Goal: Transaction & Acquisition: Purchase product/service

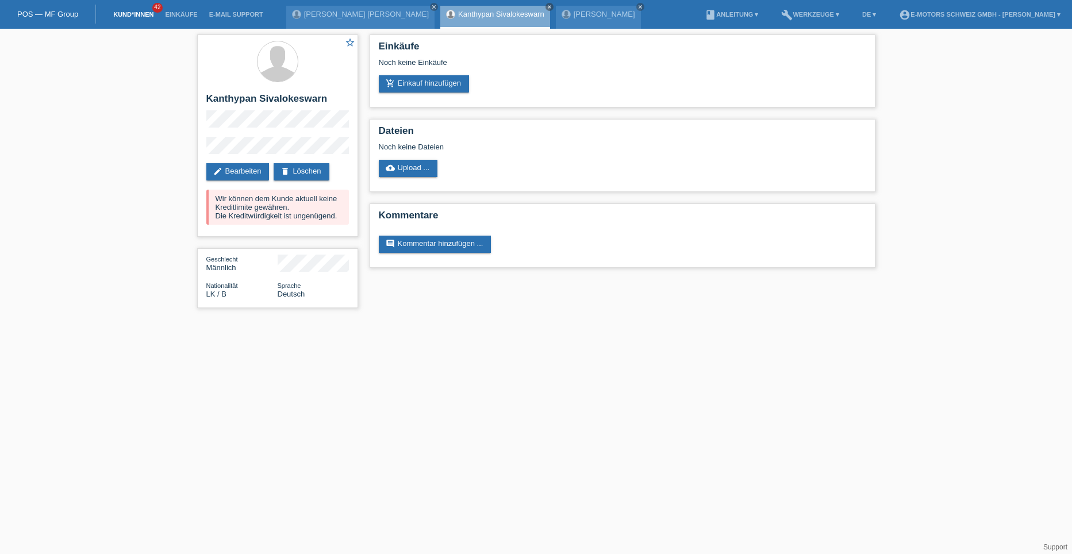
click at [144, 14] on link "Kund*innen" at bounding box center [134, 14] width 52 height 7
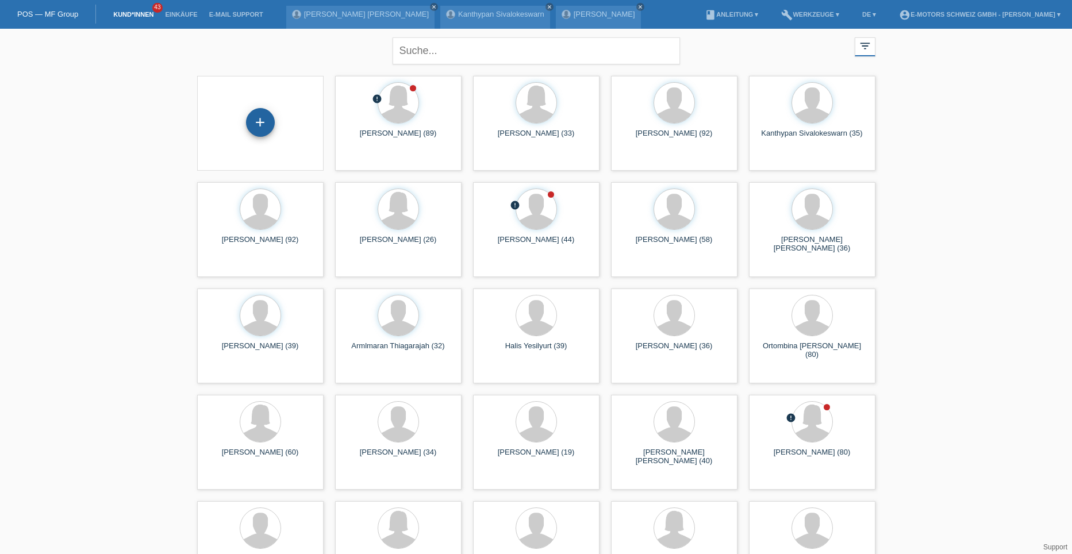
click at [256, 121] on div "+" at bounding box center [260, 122] width 29 height 29
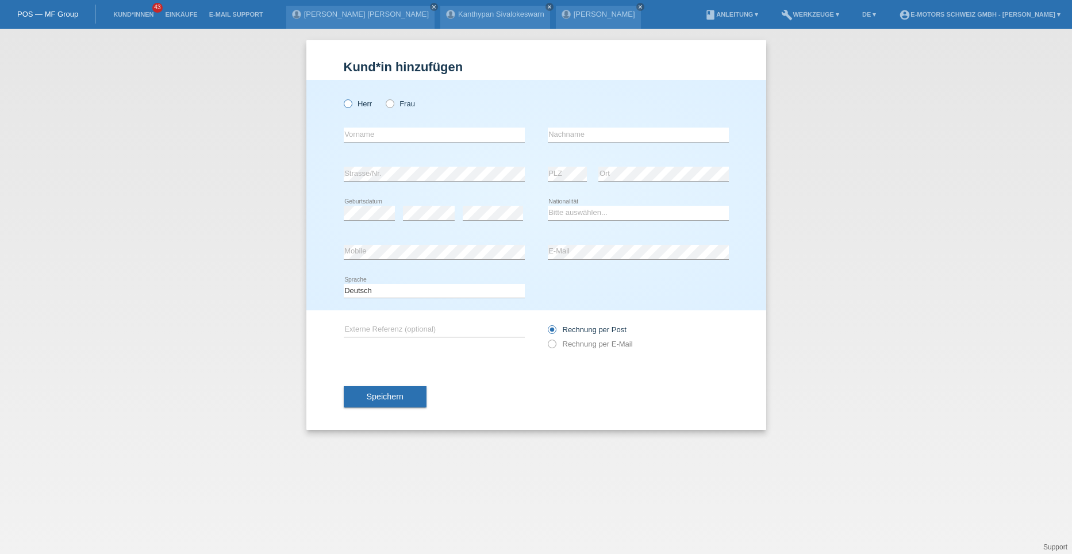
click at [342, 98] on icon at bounding box center [342, 98] width 0 height 0
click at [350, 103] on input "Herr" at bounding box center [347, 102] width 7 height 7
radio input "true"
click at [354, 135] on input "text" at bounding box center [434, 135] width 181 height 14
type input "[PERSON_NAME]"
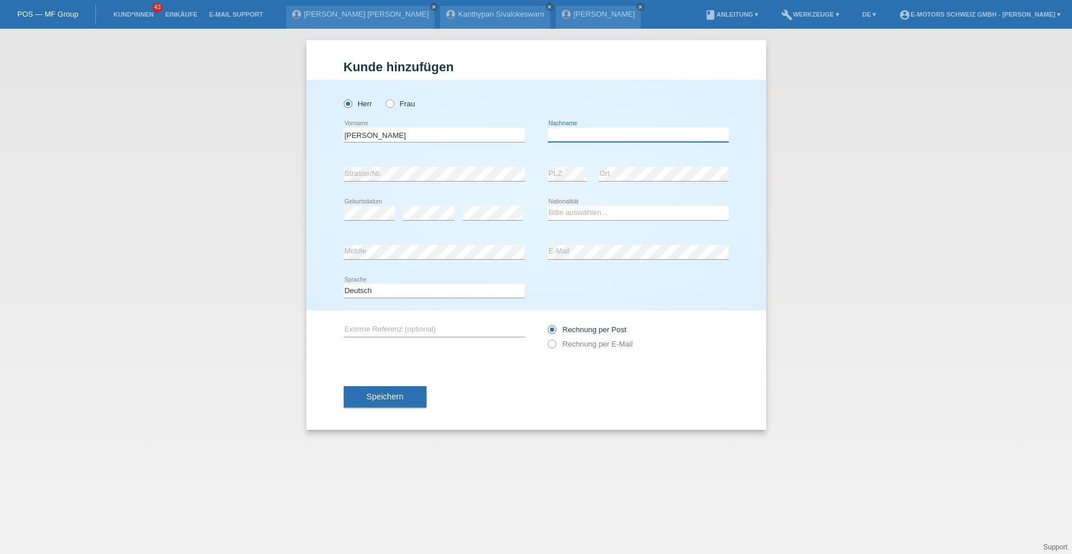
click at [584, 139] on input "text" at bounding box center [638, 135] width 181 height 14
type input "Morillo Parra"
click at [559, 208] on select "Bitte auswählen... Schweiz Deutschland Liechtenstein Österreich ------------ Af…" at bounding box center [638, 213] width 181 height 14
select select "ES"
click at [548, 206] on select "Bitte auswählen... Schweiz Deutschland Liechtenstein Österreich ------------ Af…" at bounding box center [638, 213] width 181 height 14
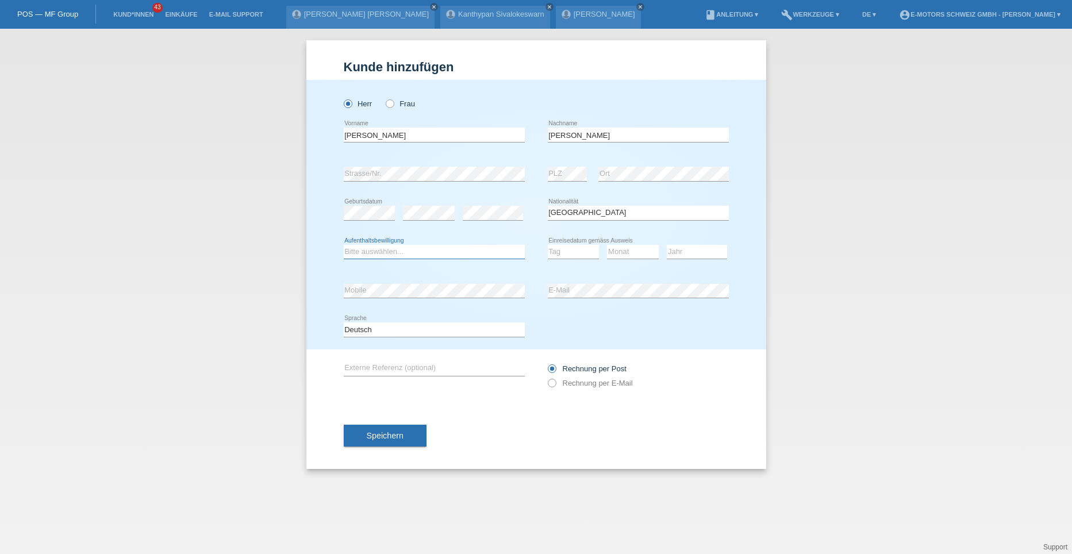
click at [370, 252] on select "Bitte auswählen... C B B - Flüchtlingsstatus Andere" at bounding box center [434, 252] width 181 height 14
select select "B"
click at [344, 245] on select "Bitte auswählen... C B B - Flüchtlingsstatus Andere" at bounding box center [434, 252] width 181 height 14
click at [576, 251] on select "Tag 01 02 03 04 05 06 07 08 09 10 11" at bounding box center [574, 252] width 52 height 14
select select "26"
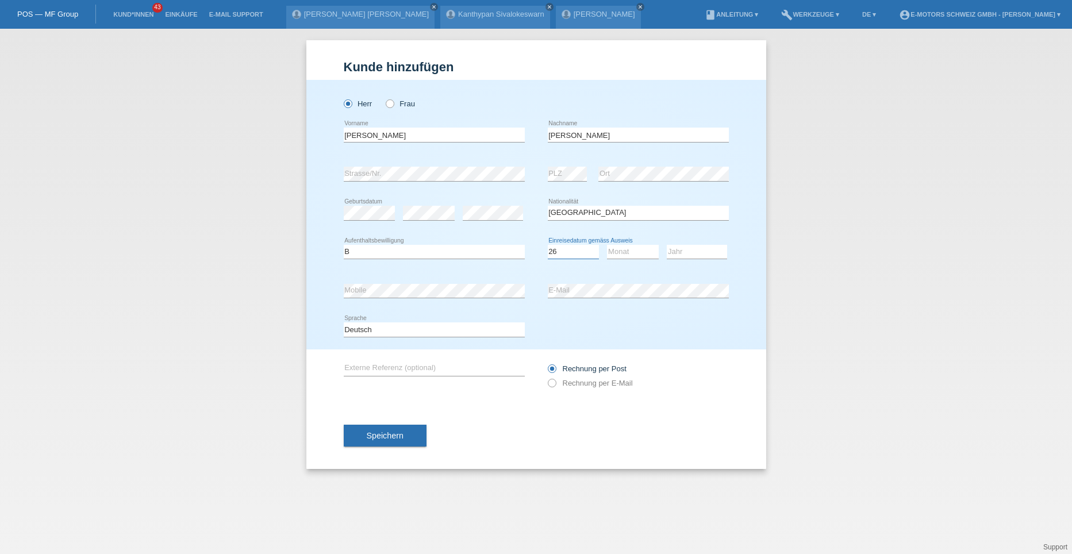
click at [548, 245] on select "Tag 01 02 03 04 05 06 07 08 09 10 11" at bounding box center [574, 252] width 52 height 14
click at [622, 245] on select "Monat 01 02 03 04 05 06 07 08 09 10 11" at bounding box center [633, 252] width 52 height 14
select select "02"
click at [607, 245] on select "Monat 01 02 03 04 05 06 07 08 09 10 11" at bounding box center [633, 252] width 52 height 14
click at [674, 256] on select "Jahr 2025 2024 2023 2022 2021 2020 2019 2018 2017 2016 2015 2014 2013 2012 2011…" at bounding box center [697, 252] width 60 height 14
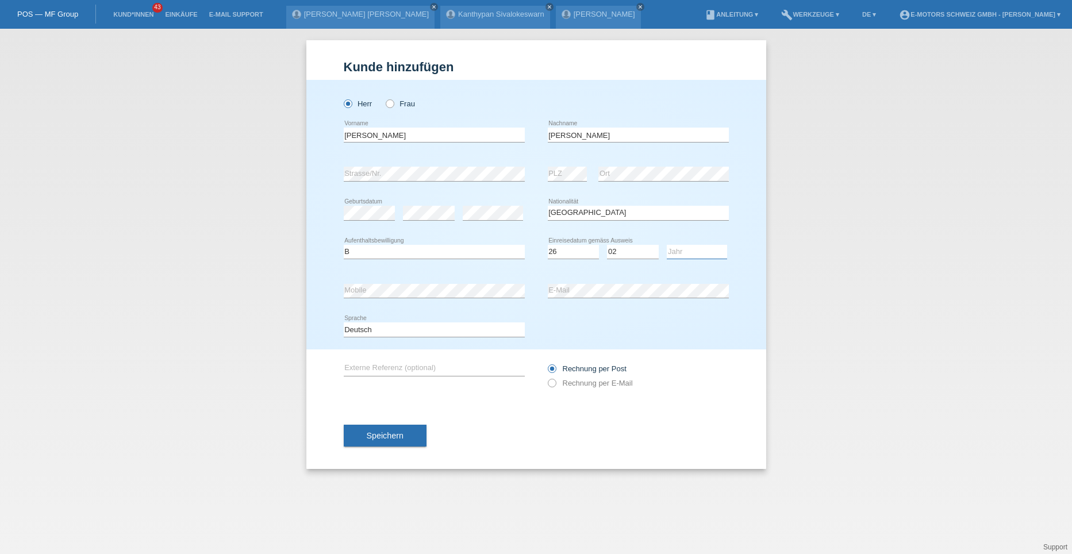
select select "2021"
click at [667, 245] on select "Jahr 2025 2024 2023 2022 2021 2020 2019 2018 2017 2016 2015 2014 2013 2012 2011…" at bounding box center [697, 252] width 60 height 14
click at [406, 438] on button "Speichern" at bounding box center [385, 436] width 83 height 22
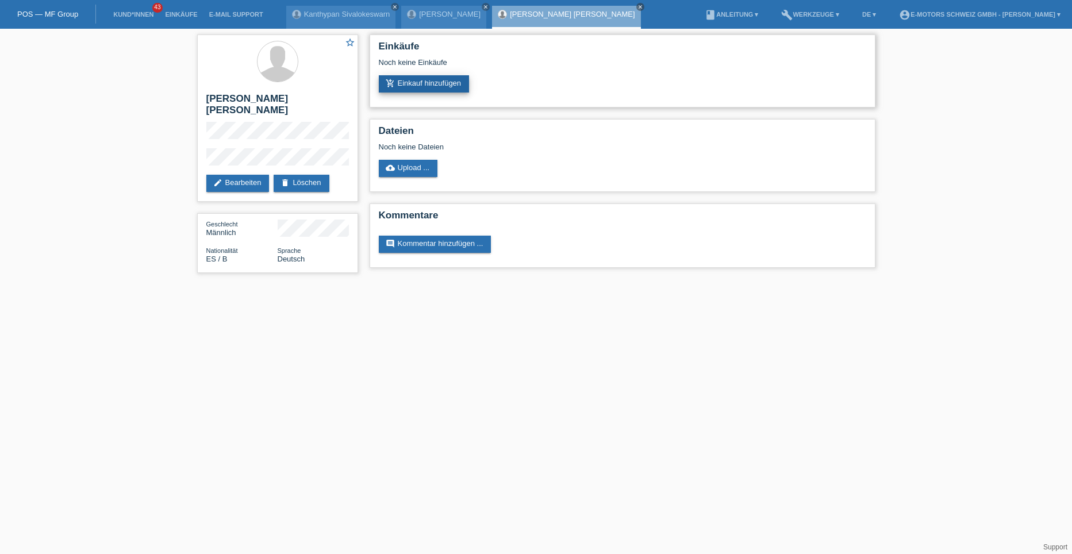
click at [413, 89] on link "add_shopping_cart Einkauf hinzufügen" at bounding box center [424, 83] width 91 height 17
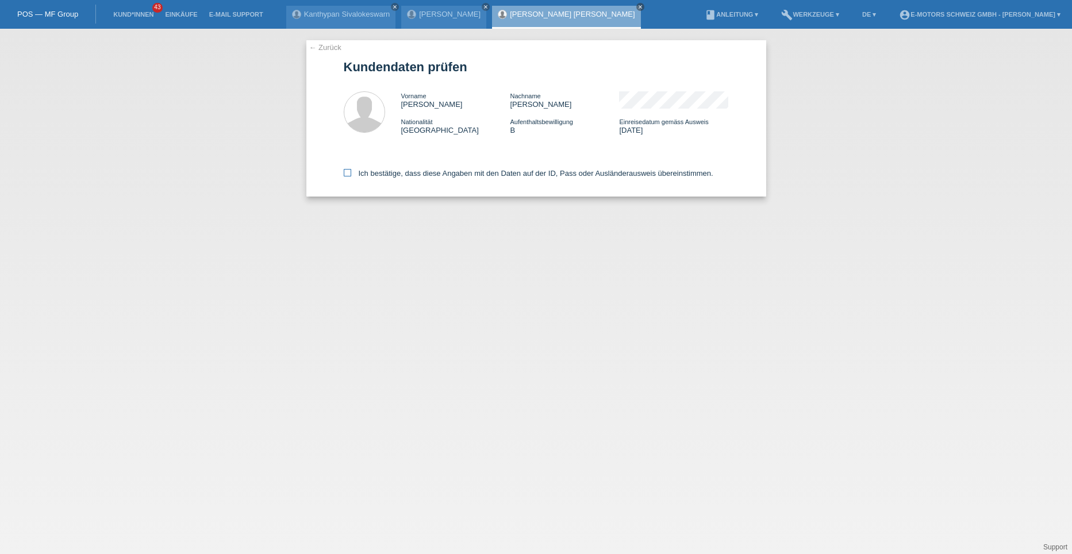
click at [348, 172] on icon at bounding box center [347, 172] width 7 height 7
click at [348, 172] on input "Ich bestätige, dass diese Angaben mit den Daten auf der ID, Pass oder Ausländer…" at bounding box center [347, 172] width 7 height 7
checkbox input "true"
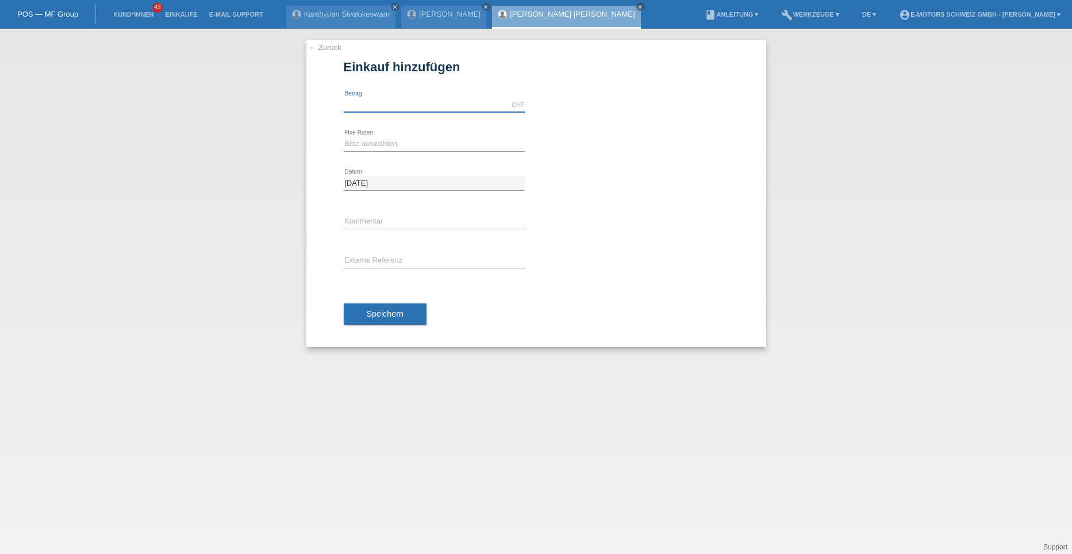
click at [366, 108] on input "text" at bounding box center [434, 105] width 181 height 14
type input "5000.00"
click at [365, 151] on icon at bounding box center [434, 151] width 181 height 1
click at [365, 141] on select "Bitte auswählen 12 Raten 24 Raten 36 Raten 48 Raten" at bounding box center [434, 144] width 181 height 14
select select "214"
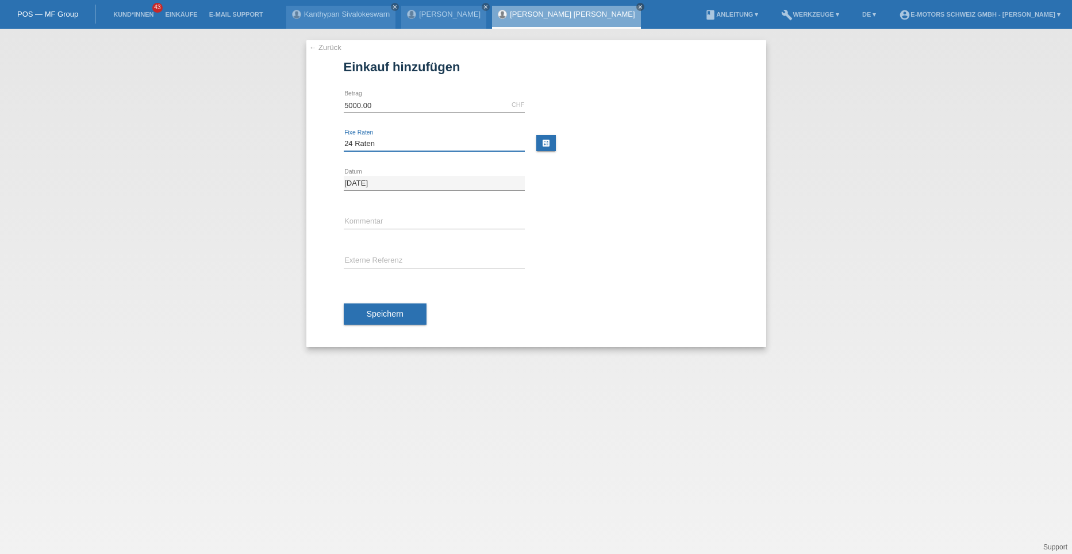
click at [344, 137] on select "Bitte auswählen 12 Raten 24 Raten 36 Raten 48 Raten" at bounding box center [434, 144] width 181 height 14
click at [368, 314] on span "Speichern" at bounding box center [385, 313] width 37 height 9
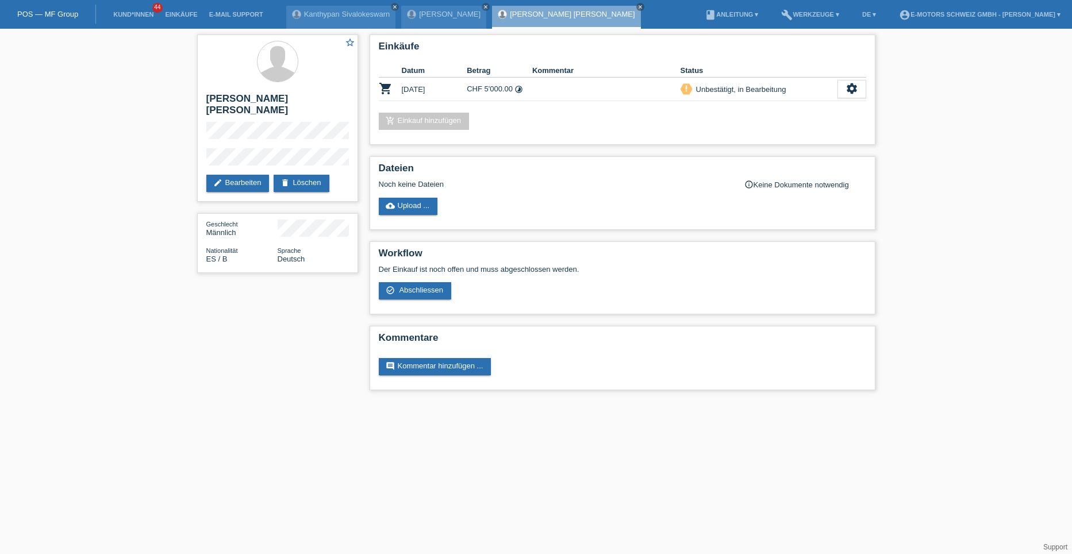
drag, startPoint x: 708, startPoint y: 98, endPoint x: 2, endPoint y: 339, distance: 746.5
click at [686, 98] on td "priority_high Unbestätigt, in Bearbeitung" at bounding box center [759, 90] width 157 height 24
click at [446, 118] on link "add_shopping_cart Einkauf hinzufügen" at bounding box center [424, 121] width 91 height 17
click at [260, 175] on link "edit Bearbeiten" at bounding box center [237, 183] width 63 height 17
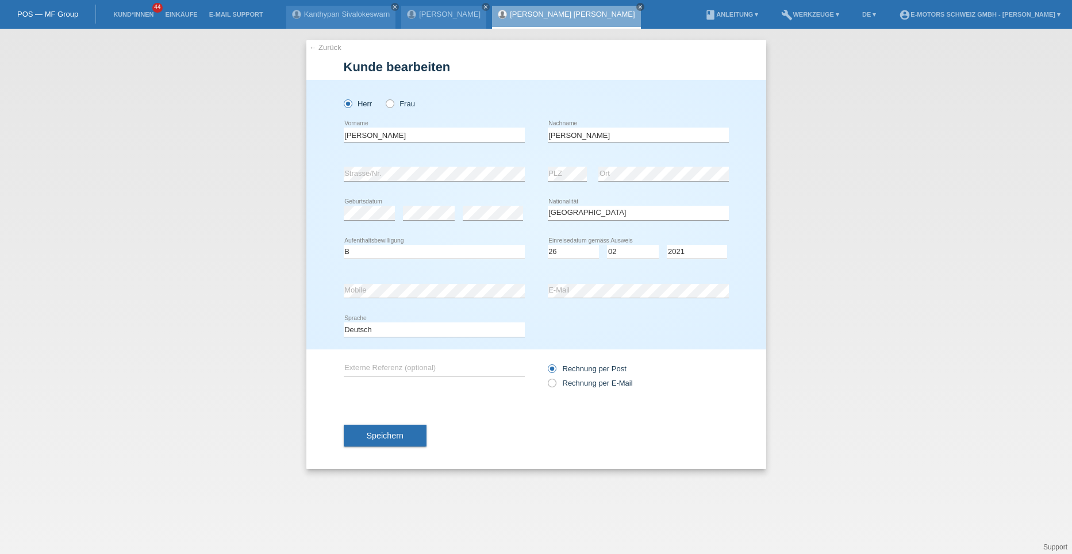
select select "ES"
select select "B"
select select "26"
select select "02"
select select "2021"
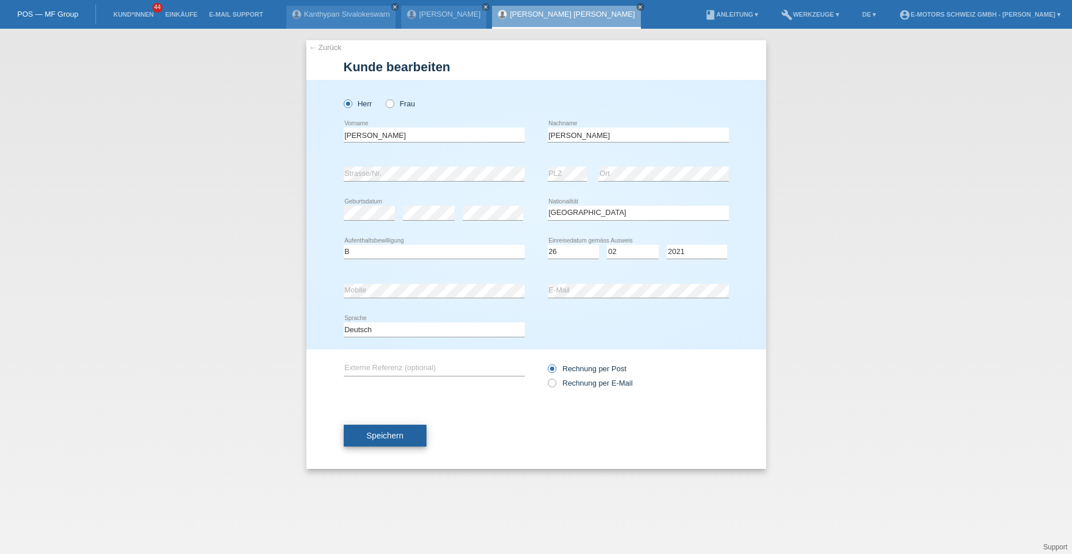
click at [389, 436] on span "Speichern" at bounding box center [385, 435] width 37 height 9
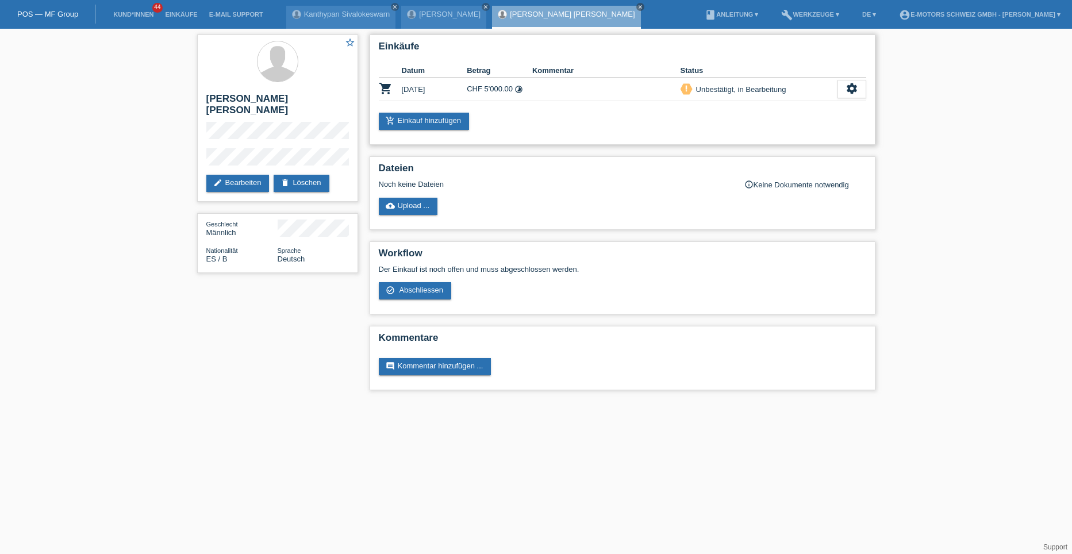
click at [497, 91] on td "CHF 5'000.00 timelapse" at bounding box center [500, 90] width 66 height 24
click at [847, 94] on icon "settings" at bounding box center [852, 88] width 13 height 13
click at [772, 160] on span "Kunde ist vom Kauf zurückgetreten..." at bounding box center [800, 159] width 126 height 14
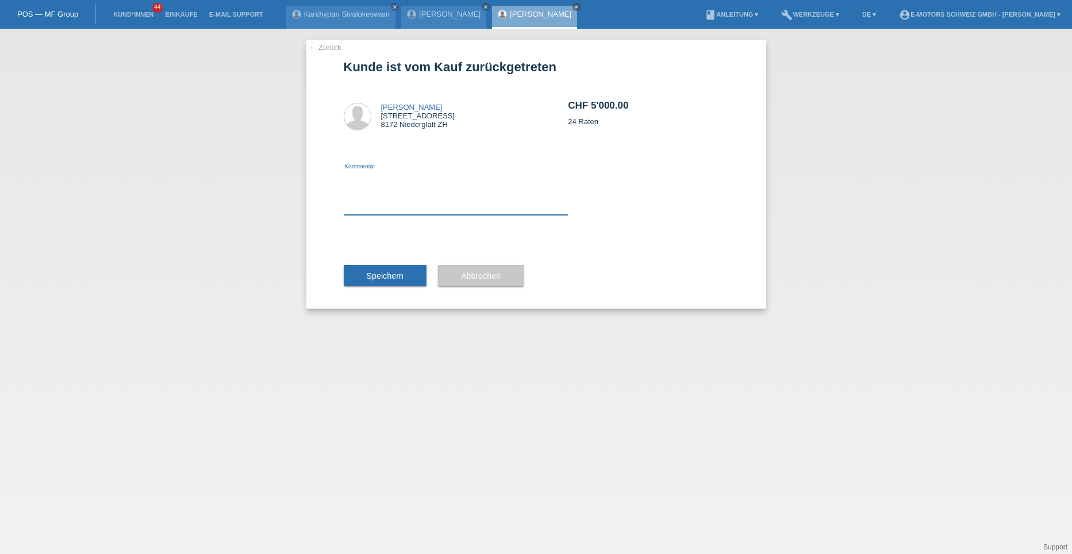
click at [378, 205] on textarea at bounding box center [456, 193] width 225 height 44
type textarea "e"
type textarea "neuer betrag"
click at [377, 278] on span "Speichern" at bounding box center [385, 275] width 37 height 9
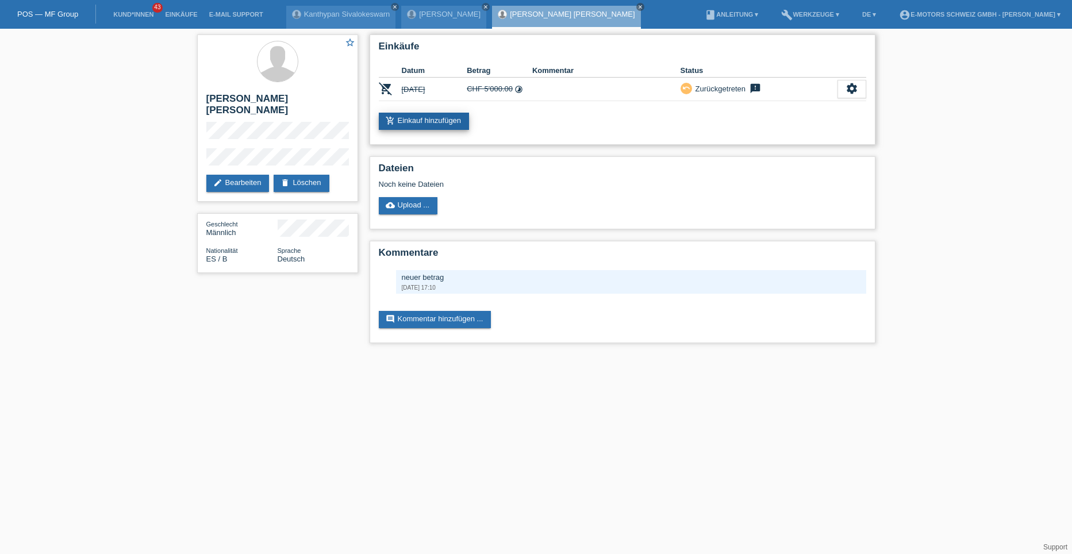
click at [417, 119] on link "add_shopping_cart Einkauf hinzufügen" at bounding box center [424, 121] width 91 height 17
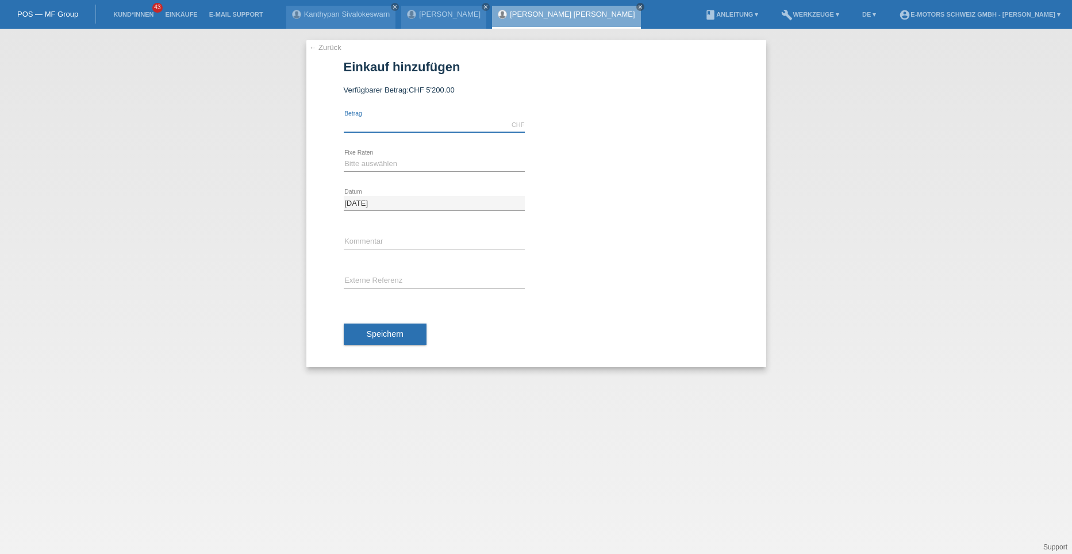
click at [417, 120] on input "text" at bounding box center [434, 125] width 181 height 14
type input "4000.00"
click at [387, 162] on select "Bitte auswählen 12 Raten 24 Raten 36 Raten 48 Raten" at bounding box center [434, 164] width 181 height 14
select select "214"
click at [344, 157] on select "Bitte auswählen 12 Raten 24 Raten 36 Raten 48 Raten" at bounding box center [434, 164] width 181 height 14
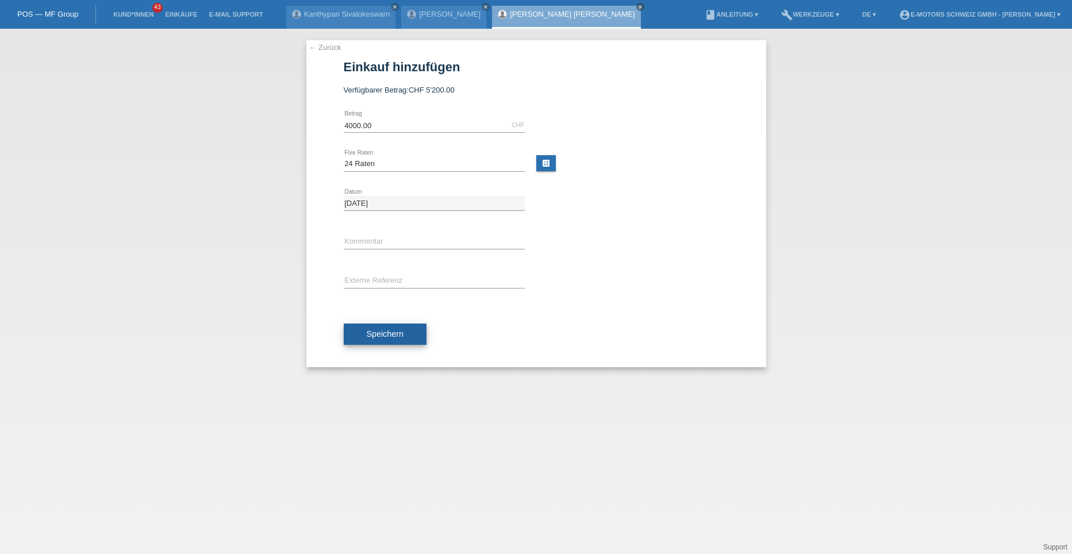
click at [377, 331] on span "Speichern" at bounding box center [385, 333] width 37 height 9
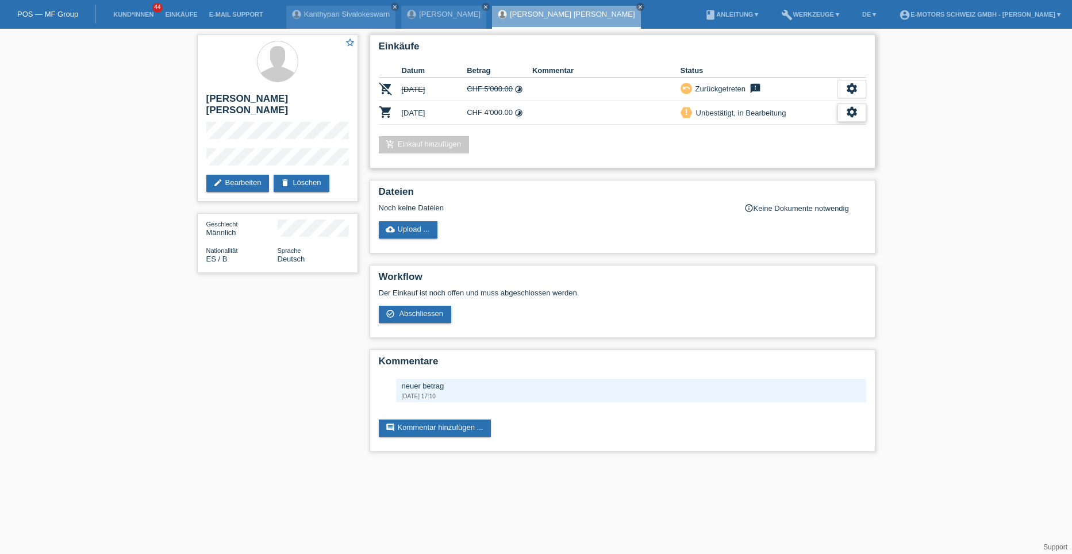
click at [851, 111] on icon "settings" at bounding box center [852, 112] width 13 height 13
click at [772, 162] on span "Abschliessen" at bounding box center [761, 165] width 48 height 14
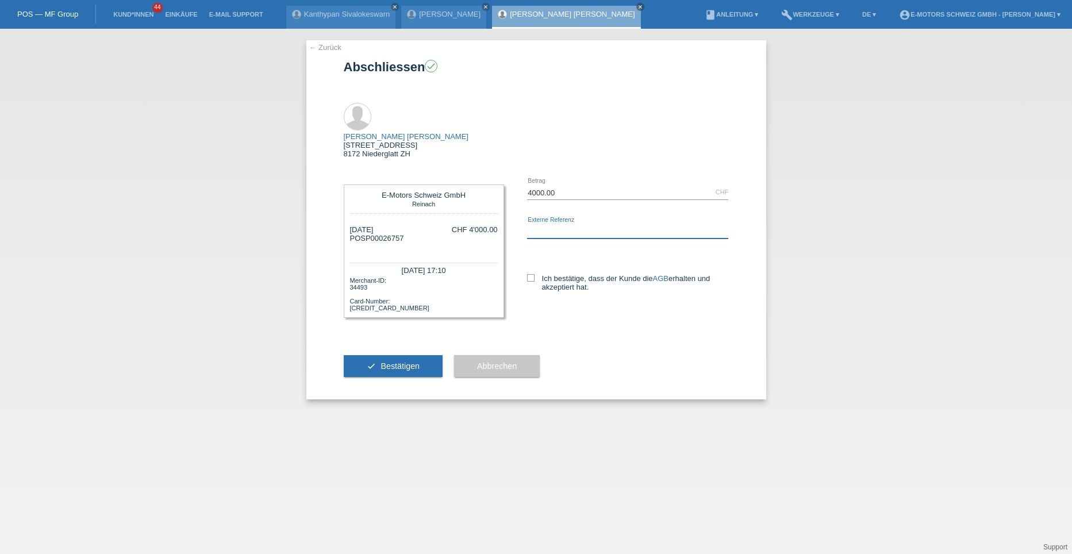
click at [546, 224] on input "text" at bounding box center [628, 231] width 202 height 14
type input "Tristan Dittmar"
click at [530, 274] on icon at bounding box center [530, 277] width 7 height 7
click at [530, 274] on input "Ich bestätige, dass der Kunde die AGB erhalten und akzeptiert hat." at bounding box center [530, 277] width 7 height 7
checkbox input "true"
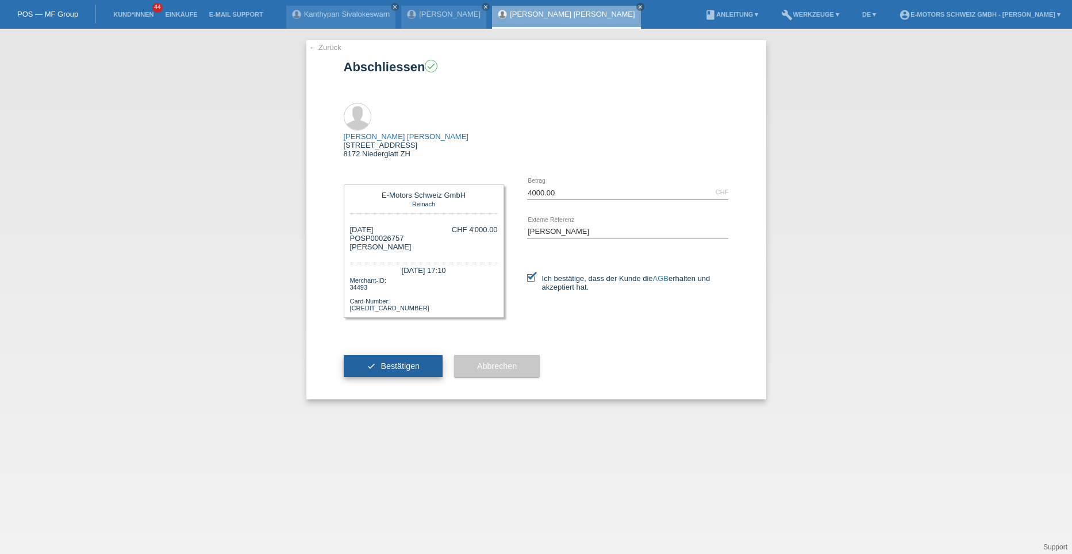
click at [399, 362] on span "Bestätigen" at bounding box center [400, 366] width 39 height 9
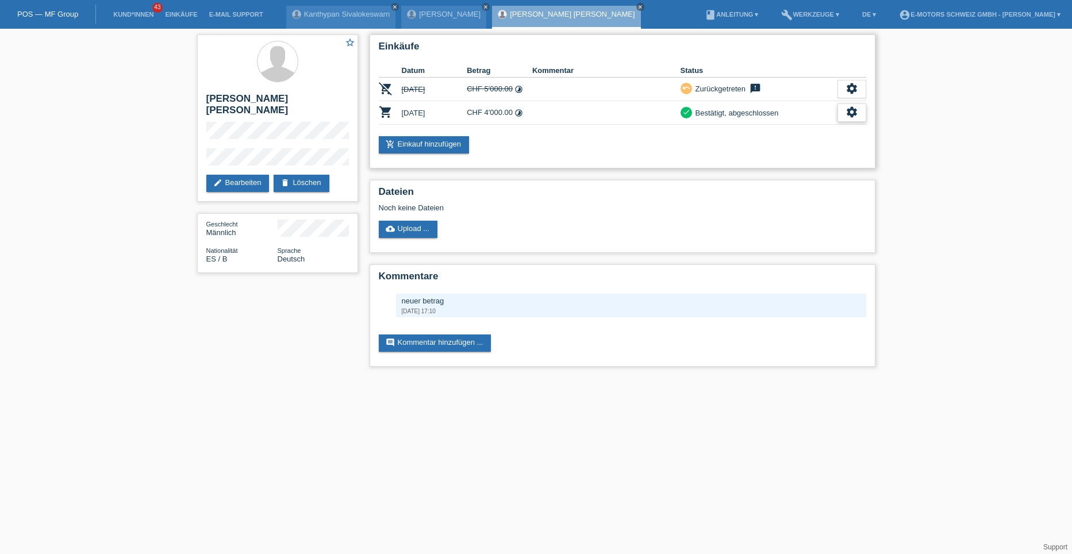
click at [847, 114] on icon "settings" at bounding box center [852, 112] width 13 height 13
click at [798, 148] on span "AGB herunterladen" at bounding box center [802, 148] width 67 height 14
